Goal: Task Accomplishment & Management: Use online tool/utility

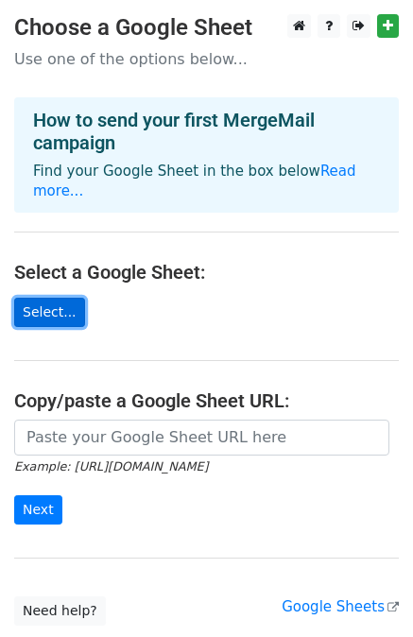
click at [45, 298] on link "Select..." at bounding box center [49, 312] width 71 height 29
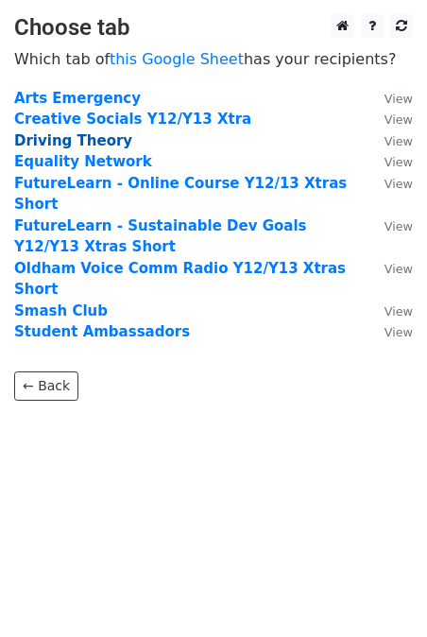
click at [86, 135] on strong "Driving Theory" at bounding box center [73, 140] width 118 height 17
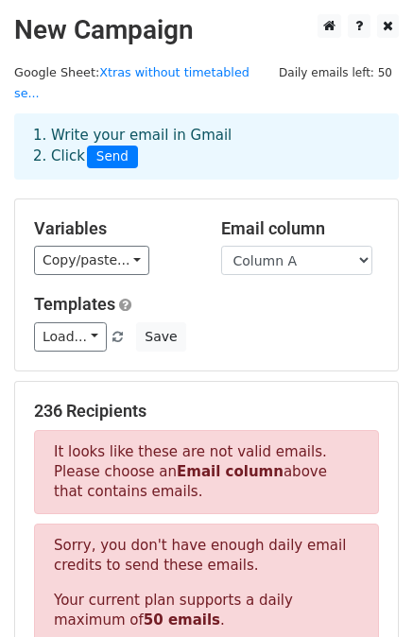
scroll to position [95, 0]
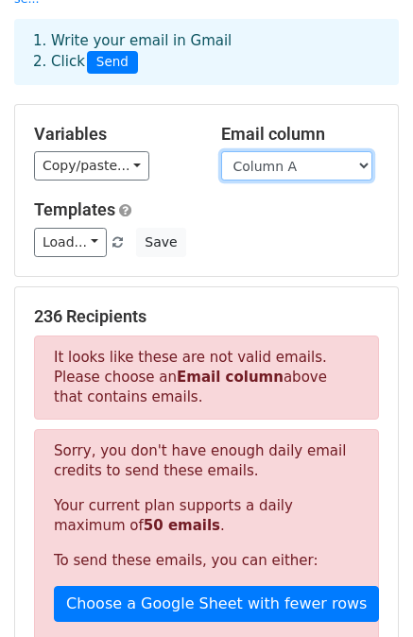
click at [366, 151] on select "Column A Column B Column C" at bounding box center [296, 165] width 151 height 29
click at [221, 151] on select "Column A Column B Column C" at bounding box center [296, 165] width 151 height 29
click at [364, 151] on select "Column A Column B Column C" at bounding box center [296, 165] width 151 height 29
select select "Column C"
click at [221, 151] on select "Column A Column B Column C" at bounding box center [296, 165] width 151 height 29
